Goal: Task Accomplishment & Management: Complete application form

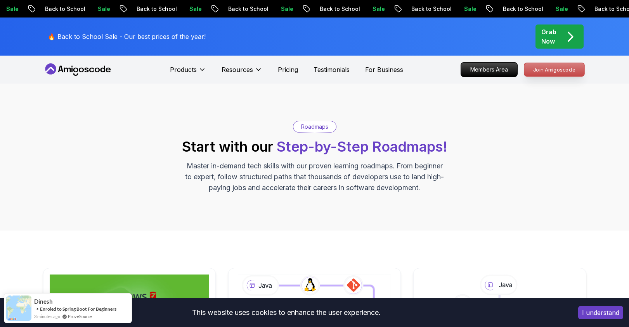
click at [542, 68] on p "Join Amigoscode" at bounding box center [555, 69] width 60 height 13
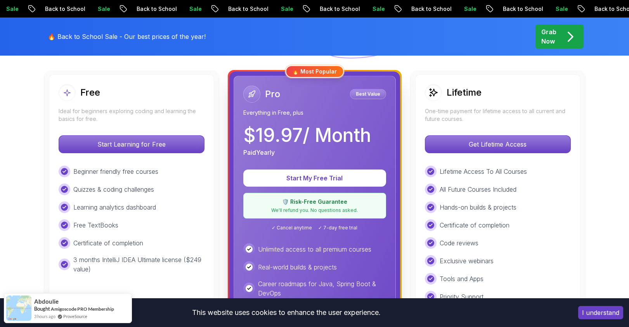
scroll to position [234, 0]
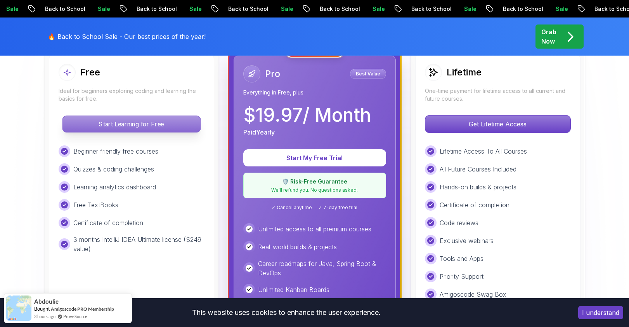
click at [151, 132] on p "Start Learning for Free" at bounding box center [132, 124] width 138 height 16
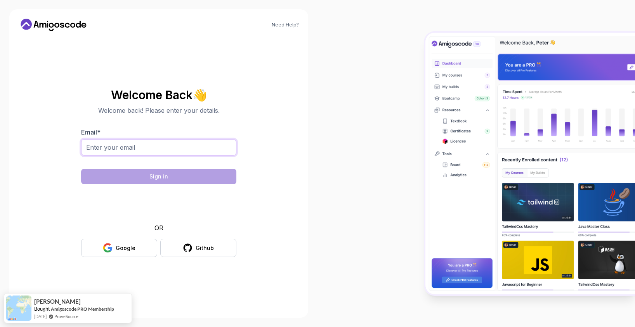
click at [169, 143] on input "Email *" at bounding box center [158, 147] width 155 height 16
click at [149, 147] on input "Email *" at bounding box center [158, 147] width 155 height 16
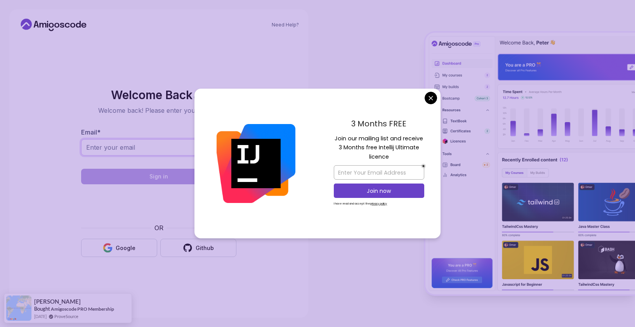
click at [138, 153] on input "Email *" at bounding box center [158, 147] width 155 height 16
click at [400, 172] on input "email" at bounding box center [379, 172] width 90 height 14
click at [433, 98] on body "Need Help? Welcome Back 👋 Welcome back! Please enter your details. Email * Sign…" at bounding box center [317, 163] width 635 height 327
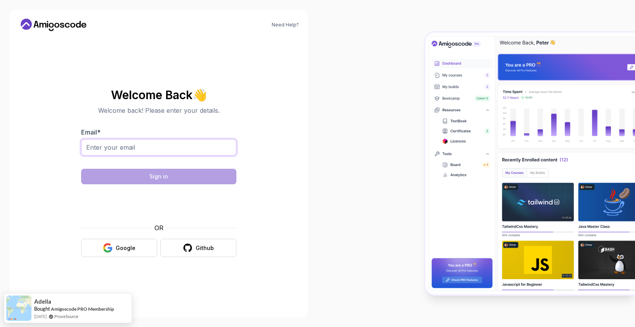
click at [130, 149] on input "Email *" at bounding box center [158, 147] width 155 height 16
type input "[EMAIL_ADDRESS][DOMAIN_NAME]"
click at [267, 129] on section "Welcome Back 👋 Welcome back! Please enter your details. Email * [EMAIL_ADDRESS]…" at bounding box center [158, 173] width 261 height 184
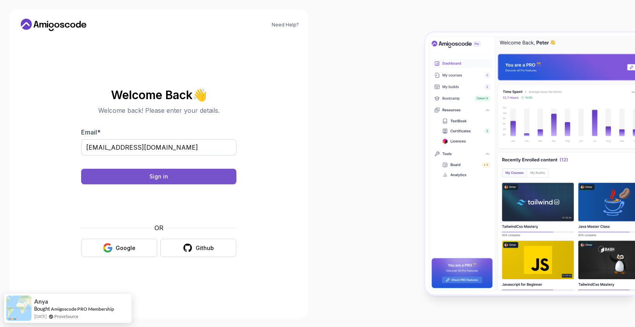
click at [160, 178] on div "Sign in" at bounding box center [158, 176] width 19 height 8
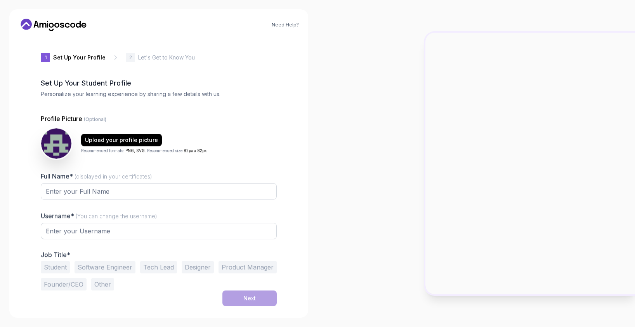
type input "royalfoxea2ca"
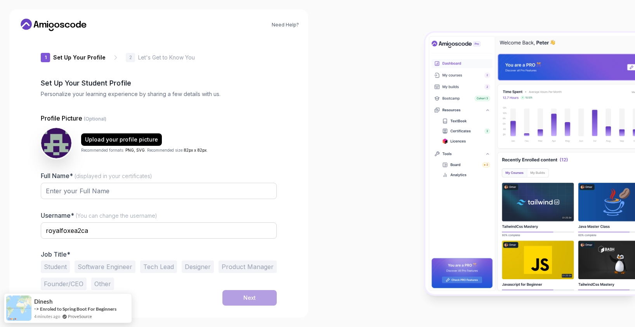
drag, startPoint x: 352, startPoint y: 154, endPoint x: 223, endPoint y: 202, distance: 137.5
click at [352, 154] on div at bounding box center [477, 163] width 318 height 327
click at [104, 231] on input "royalfoxea2ca" at bounding box center [159, 230] width 236 height 16
click at [101, 196] on input "Full Name* (displayed in your certificates)" at bounding box center [159, 191] width 236 height 16
type input "s"
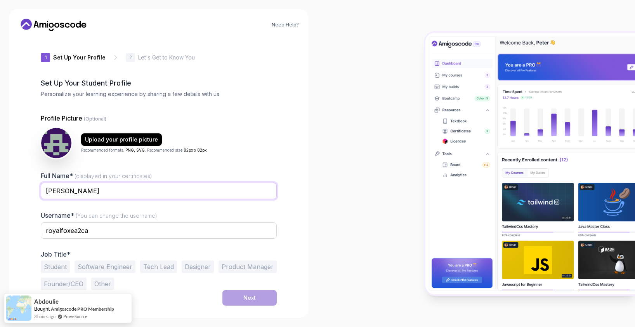
type input "Stanley Aviles"
click at [329, 140] on div at bounding box center [477, 163] width 318 height 327
click at [109, 230] on input "royalfoxea2ca" at bounding box center [159, 230] width 236 height 16
drag, startPoint x: 81, startPoint y: 228, endPoint x: 47, endPoint y: 231, distance: 34.3
click at [47, 231] on input "royalfoxea2ca" at bounding box center [159, 230] width 236 height 16
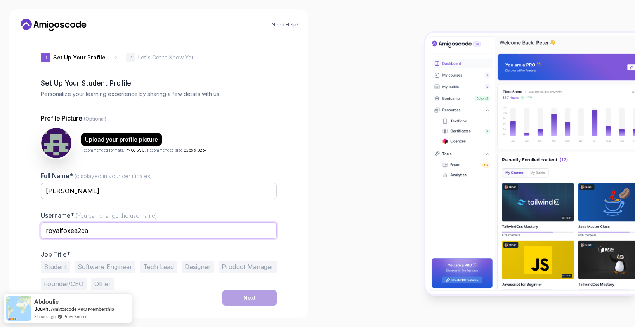
type input "r"
type input "stan10aviles"
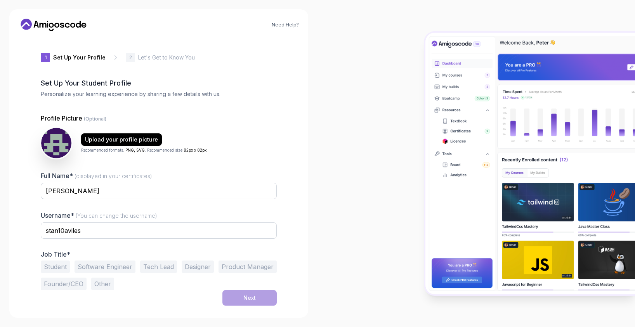
click at [349, 152] on div at bounding box center [477, 163] width 318 height 327
click at [113, 266] on button "Software Engineer" at bounding box center [105, 266] width 61 height 12
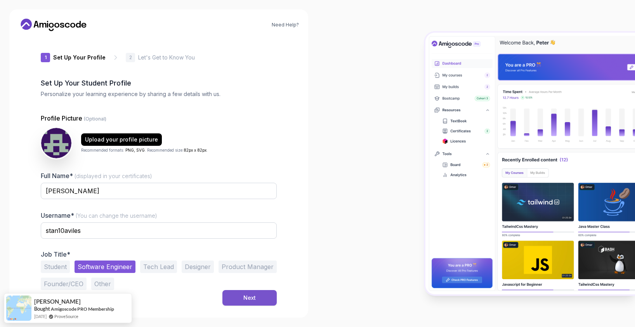
click at [261, 293] on button "Next" at bounding box center [249, 298] width 54 height 16
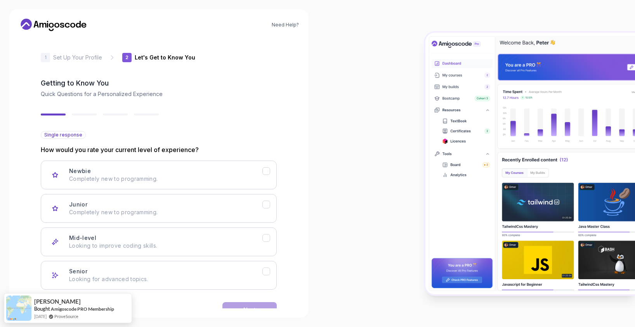
scroll to position [22, 0]
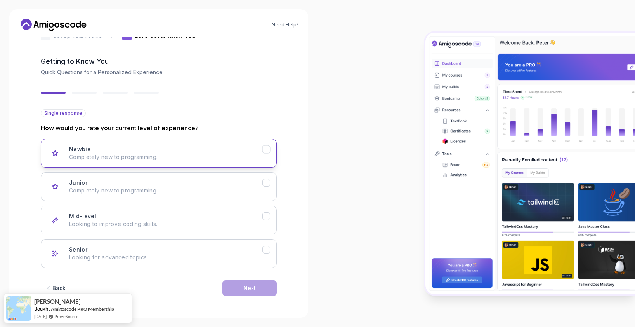
click at [208, 150] on div "Newbie Completely new to programming." at bounding box center [165, 153] width 193 height 16
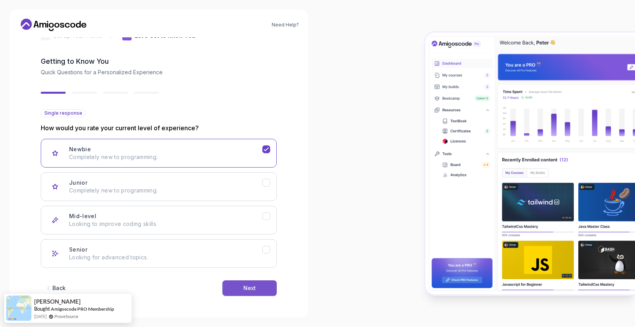
click at [252, 285] on div "Next" at bounding box center [249, 288] width 12 height 8
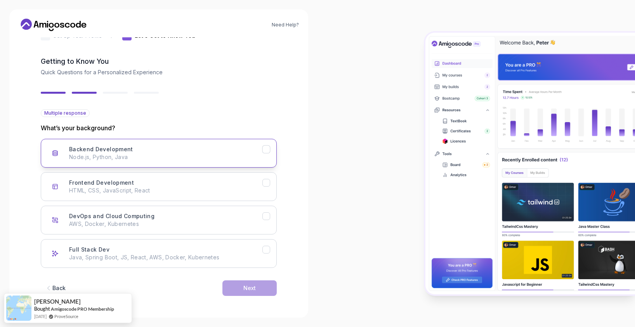
click at [210, 166] on button "Backend Development Node.js, Python, Java" at bounding box center [159, 153] width 236 height 29
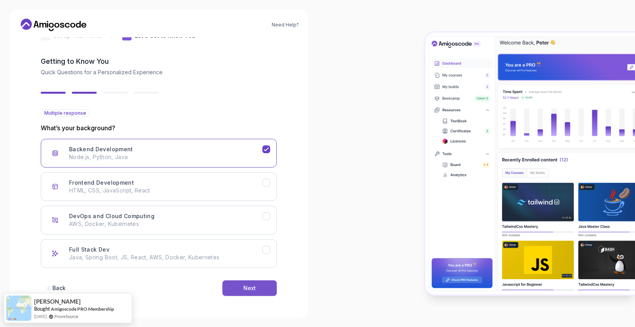
click at [254, 292] on button "Next" at bounding box center [249, 288] width 54 height 16
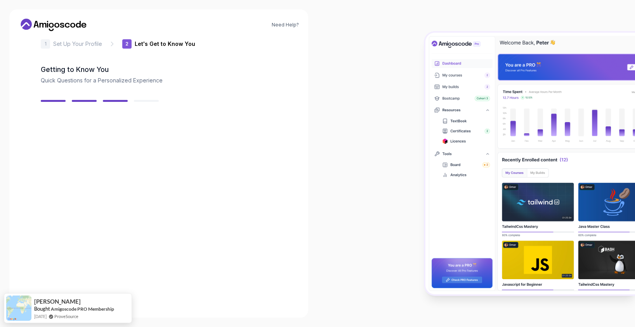
scroll to position [12, 0]
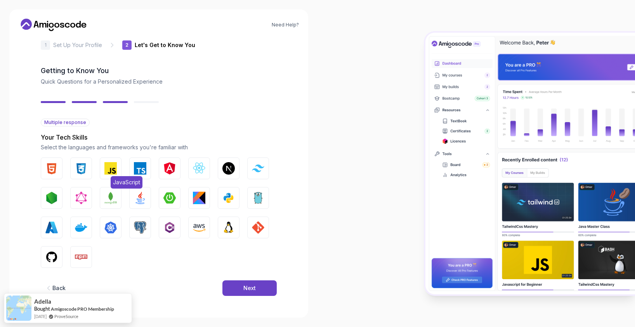
click at [110, 172] on img "button" at bounding box center [110, 168] width 12 height 12
click at [238, 279] on div "Back Next" at bounding box center [159, 288] width 236 height 40
click at [248, 286] on div "Next" at bounding box center [249, 288] width 12 height 8
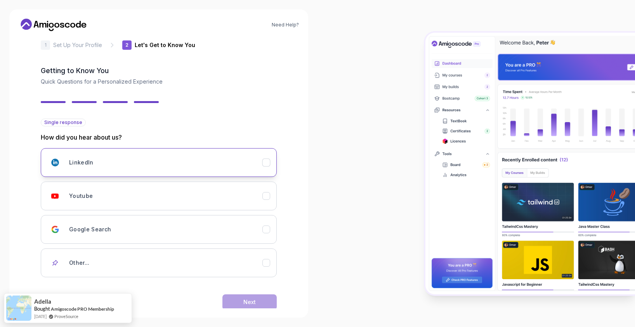
scroll to position [26, 0]
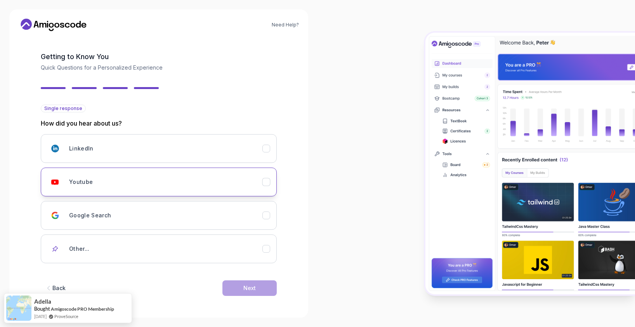
click at [229, 180] on div "Youtube" at bounding box center [165, 182] width 193 height 16
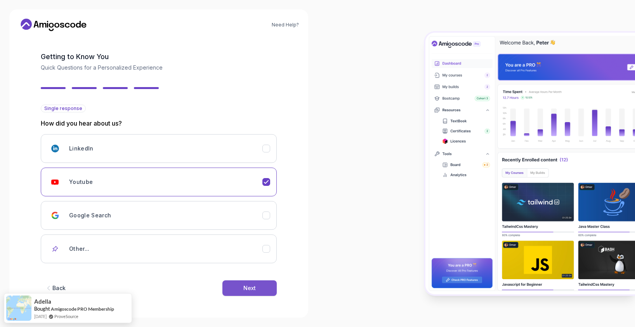
click at [259, 285] on button "Next" at bounding box center [249, 288] width 54 height 16
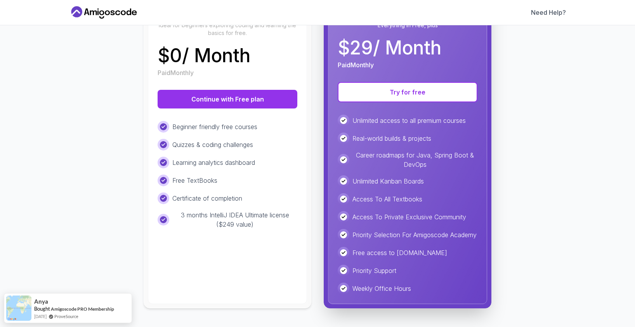
scroll to position [0, 0]
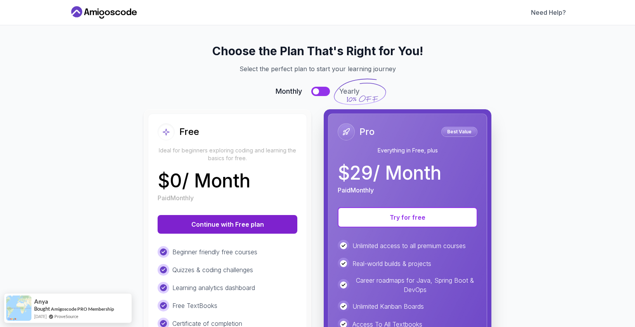
click at [223, 225] on button "Continue with Free plan" at bounding box center [228, 224] width 140 height 19
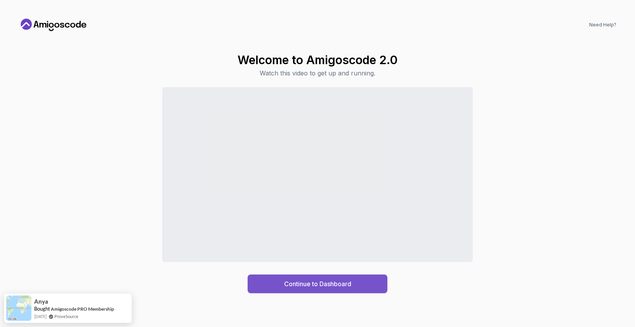
click at [325, 292] on button "Continue to Dashboard" at bounding box center [318, 283] width 140 height 19
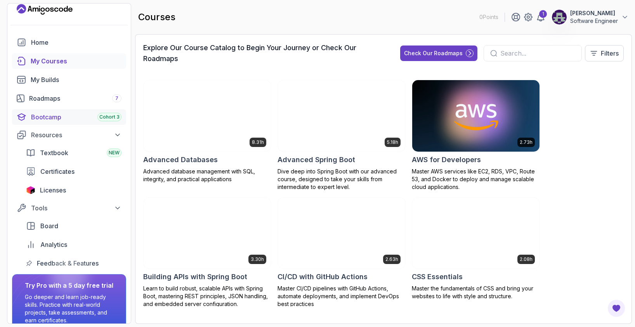
scroll to position [12, 0]
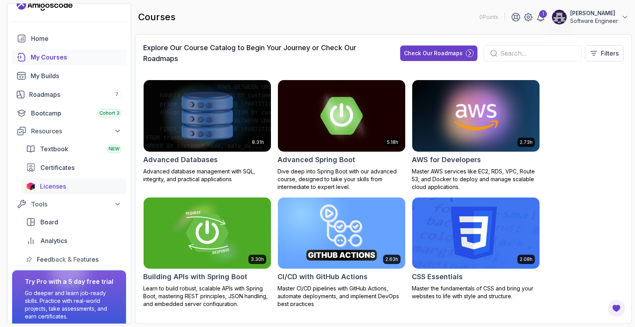
click at [61, 184] on span "Licenses" at bounding box center [53, 185] width 26 height 9
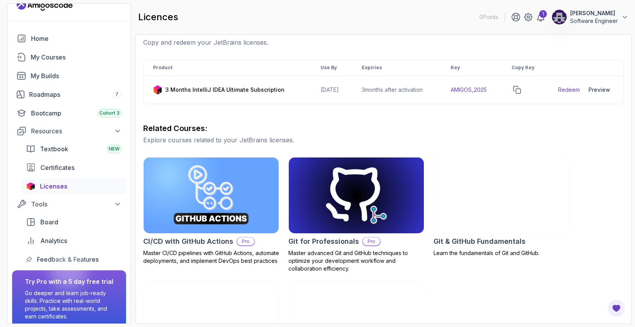
scroll to position [115, 0]
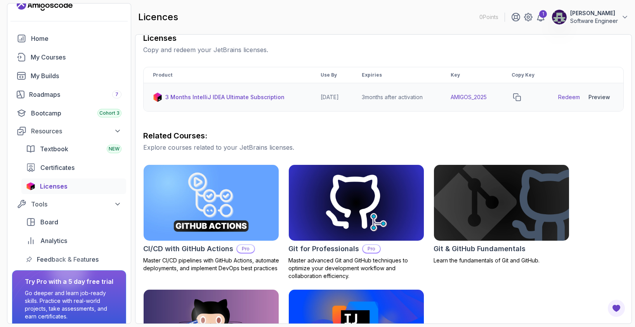
click at [603, 97] on div "Preview" at bounding box center [600, 97] width 22 height 8
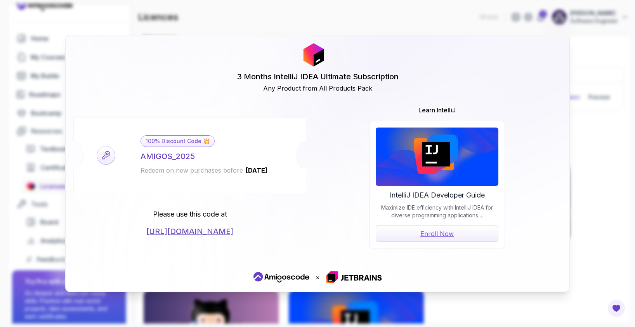
click at [210, 233] on link "https://jetbrains.com/store/redeem/" at bounding box center [189, 231] width 87 height 11
drag, startPoint x: 193, startPoint y: 157, endPoint x: 143, endPoint y: 158, distance: 50.1
click at [143, 158] on div "AMIGOS_2025" at bounding box center [168, 156] width 54 height 11
